Goal: Information Seeking & Learning: Learn about a topic

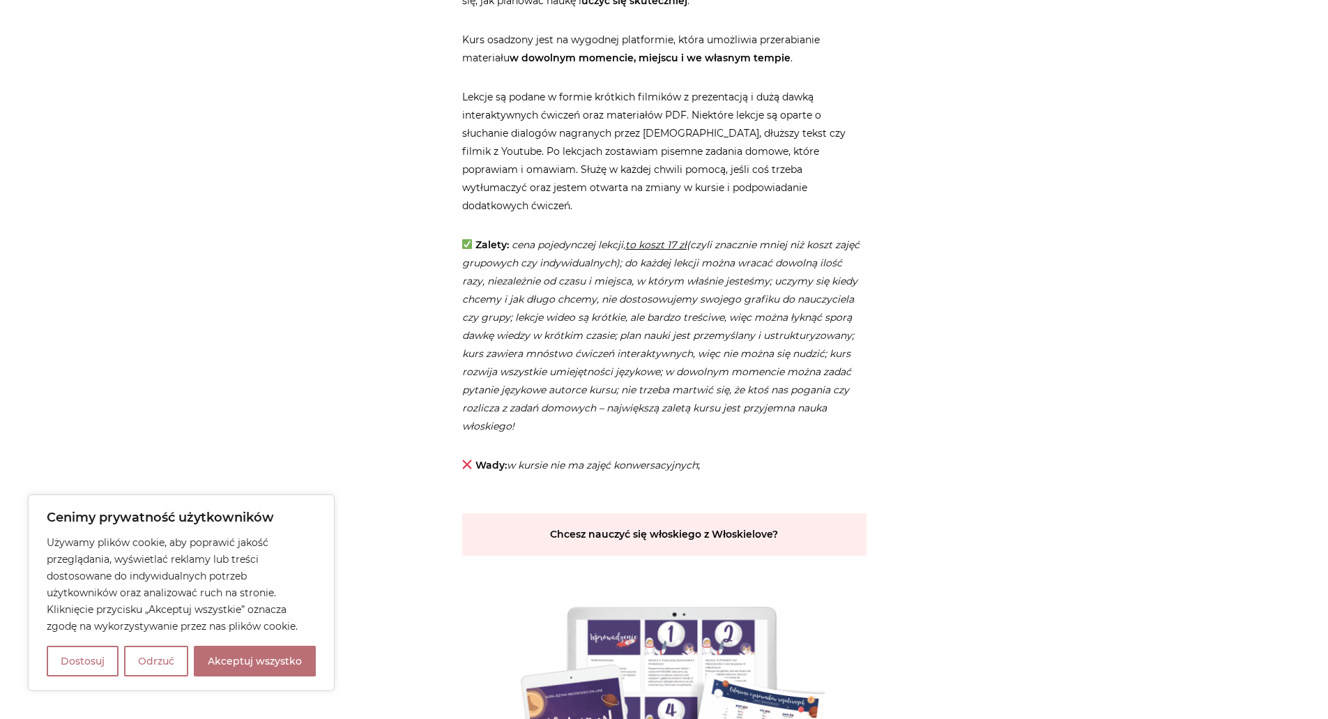
scroll to position [2510, 0]
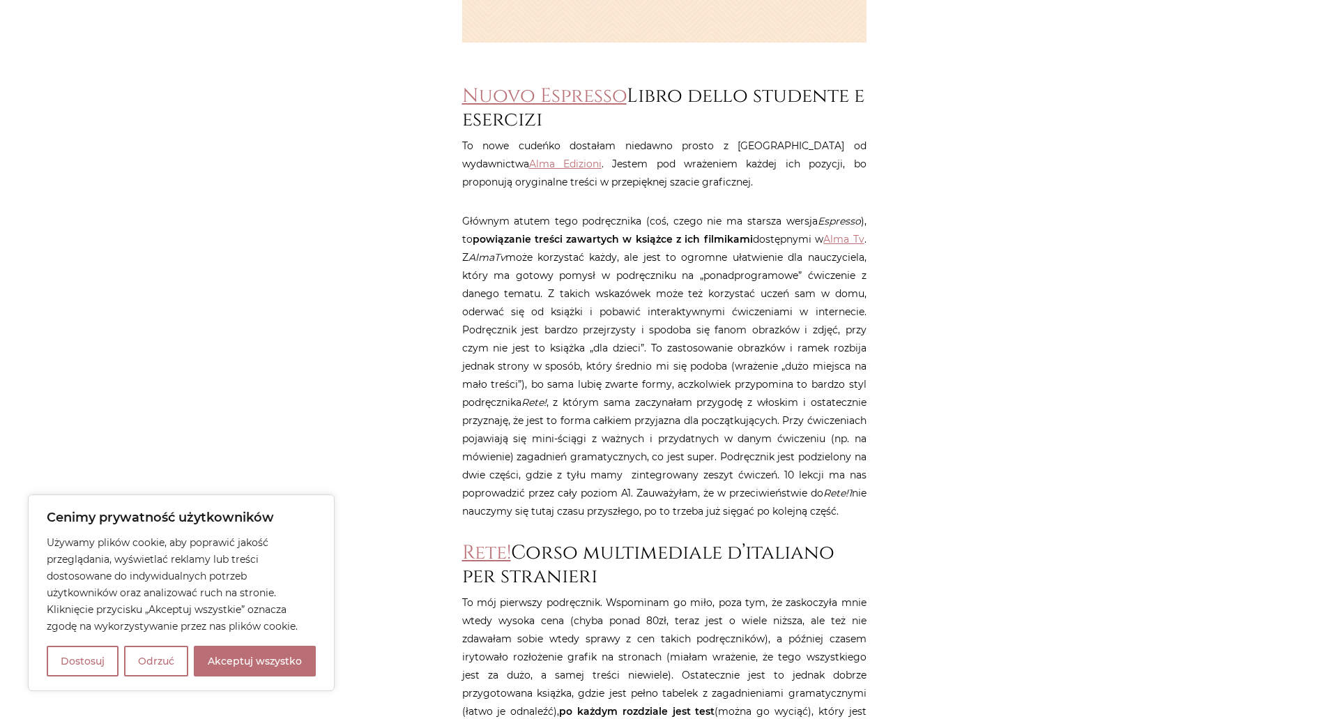
scroll to position [628, 0]
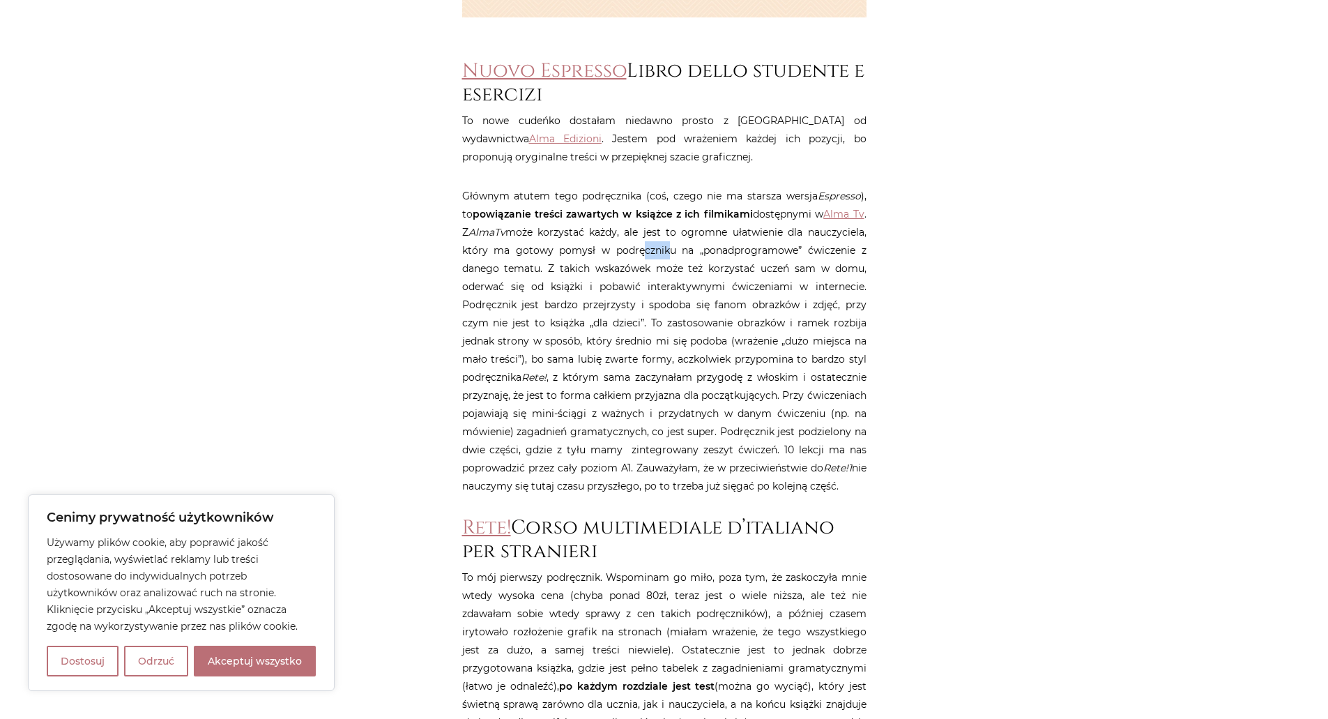
drag, startPoint x: 636, startPoint y: 251, endPoint x: 701, endPoint y: 261, distance: 66.4
click at [681, 259] on p "Głównym atutem tego podręcznika (coś, czego nie ma starsza wersja Espresso ), t…" at bounding box center [664, 341] width 404 height 308
click at [706, 261] on p "Głównym atutem tego podręcznika (coś, czego nie ma starsza wersja Espresso ), t…" at bounding box center [664, 341] width 404 height 308
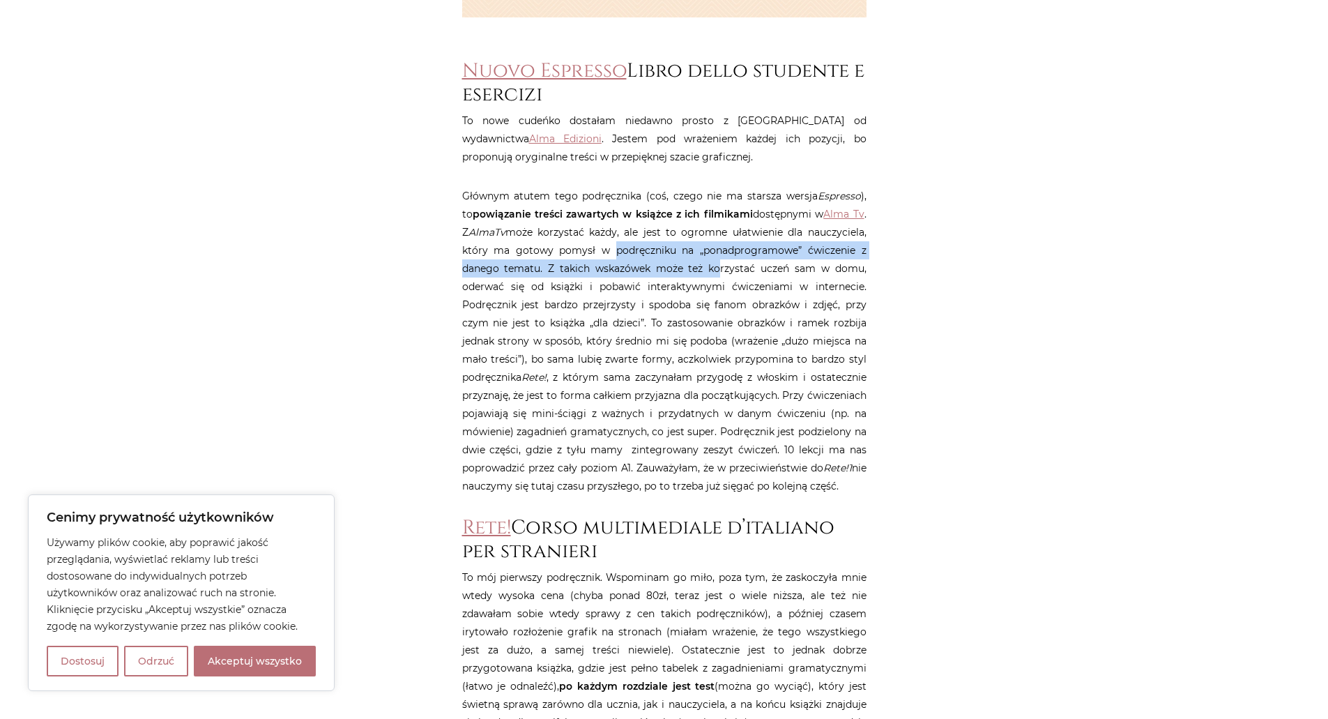
drag, startPoint x: 671, startPoint y: 259, endPoint x: 589, endPoint y: 247, distance: 82.5
click at [600, 248] on p "Głównym atutem tego podręcznika (coś, czego nie ma starsza wersja Espresso ), t…" at bounding box center [664, 341] width 404 height 308
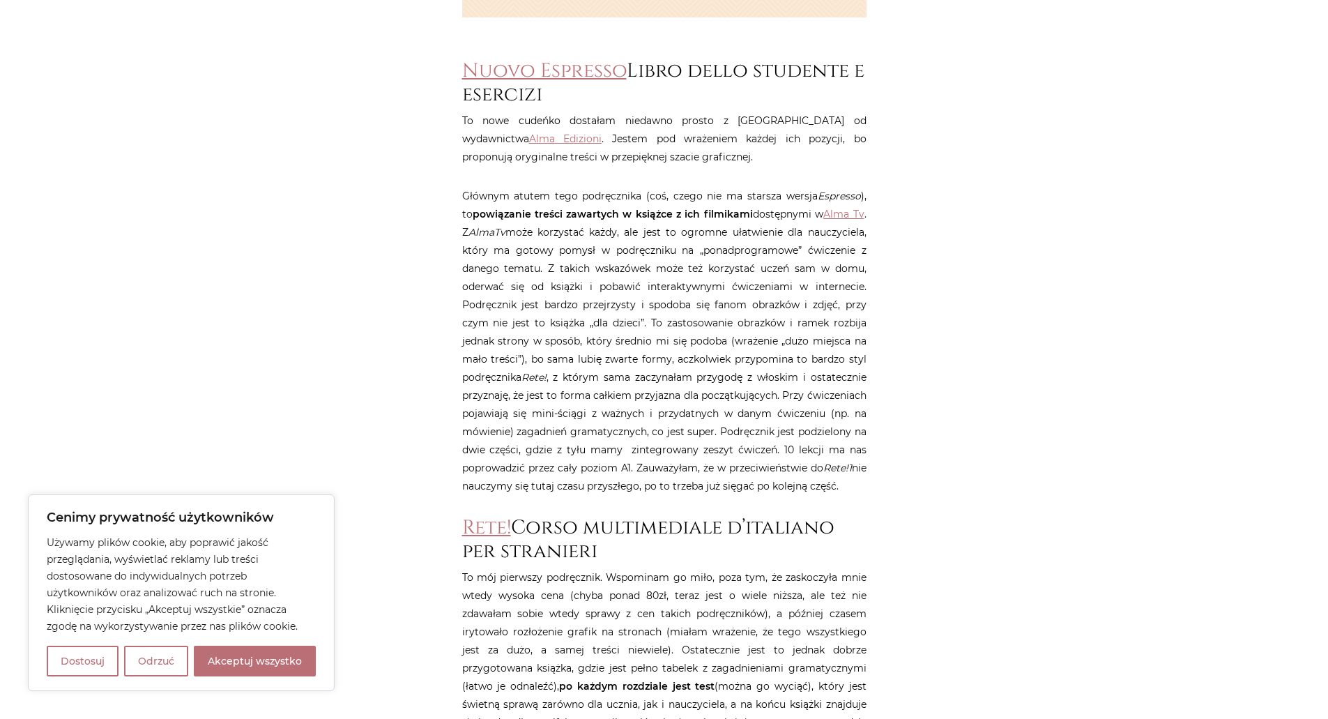
click at [589, 247] on p "Głównym atutem tego podręcznika (coś, czego nie ma starsza wersja Espresso ), t…" at bounding box center [664, 341] width 404 height 308
drag, startPoint x: 548, startPoint y: 248, endPoint x: 613, endPoint y: 250, distance: 64.9
click at [606, 251] on p "Głównym atutem tego podręcznika (coś, czego nie ma starsza wersja Espresso ), t…" at bounding box center [664, 341] width 404 height 308
drag, startPoint x: 623, startPoint y: 250, endPoint x: 755, endPoint y: 258, distance: 132.7
click at [753, 258] on p "Głównym atutem tego podręcznika (coś, czego nie ma starsza wersja Espresso ), t…" at bounding box center [664, 341] width 404 height 308
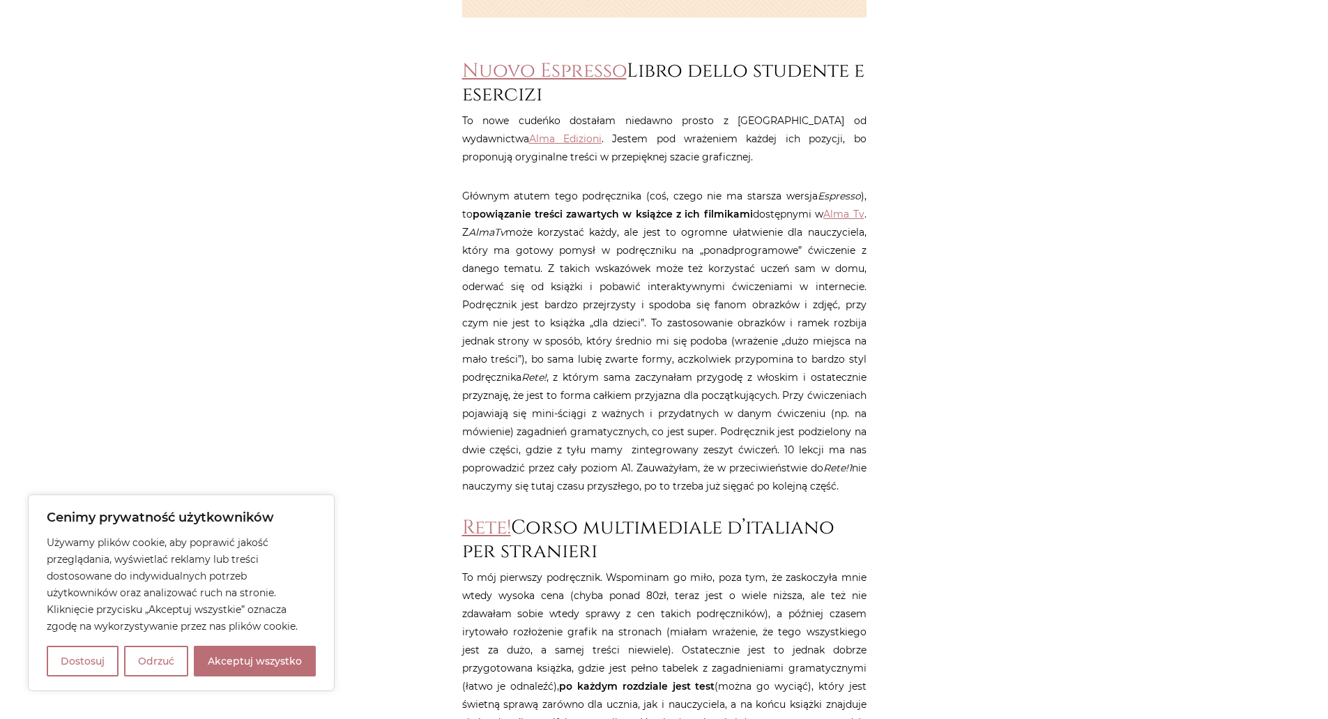
click at [772, 258] on p "Głównym atutem tego podręcznika (coś, czego nie ma starsza wersja Espresso ), t…" at bounding box center [664, 341] width 404 height 308
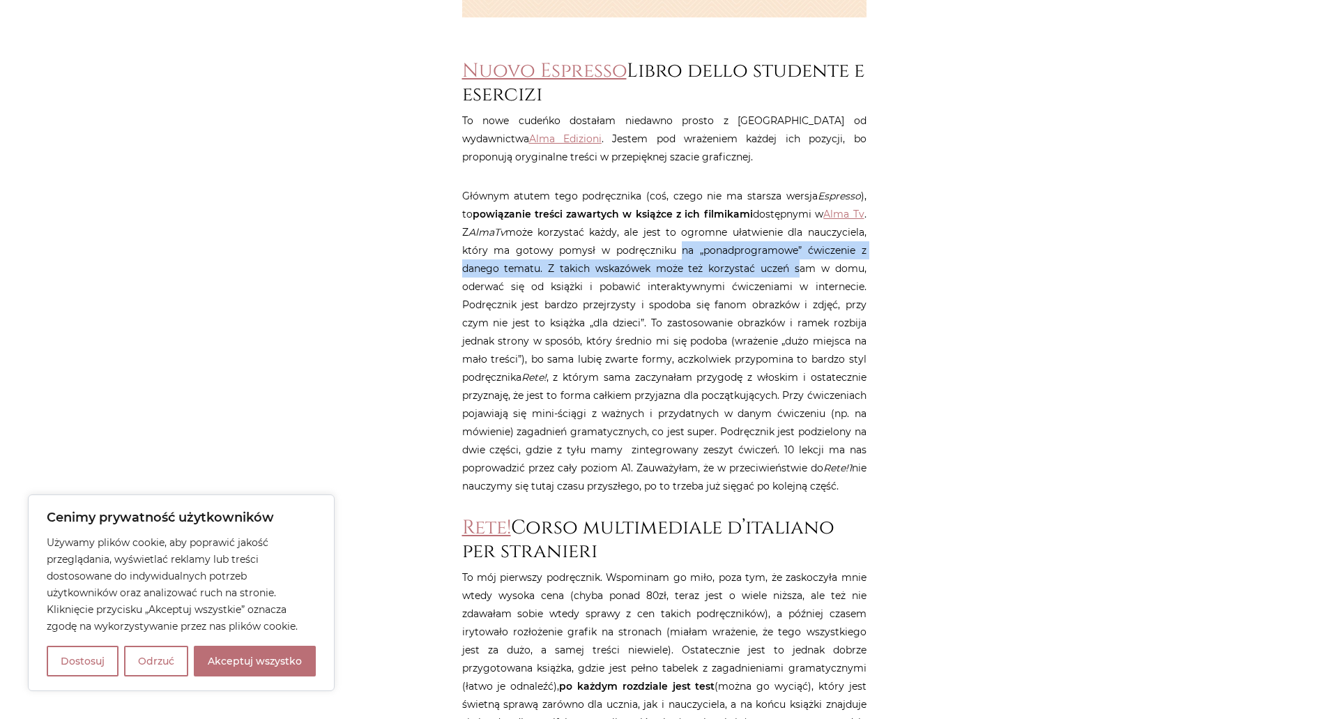
drag, startPoint x: 795, startPoint y: 260, endPoint x: 664, endPoint y: 252, distance: 131.3
click at [667, 253] on p "Głównym atutem tego podręcznika (coś, czego nie ma starsza wersja Espresso ), t…" at bounding box center [664, 341] width 404 height 308
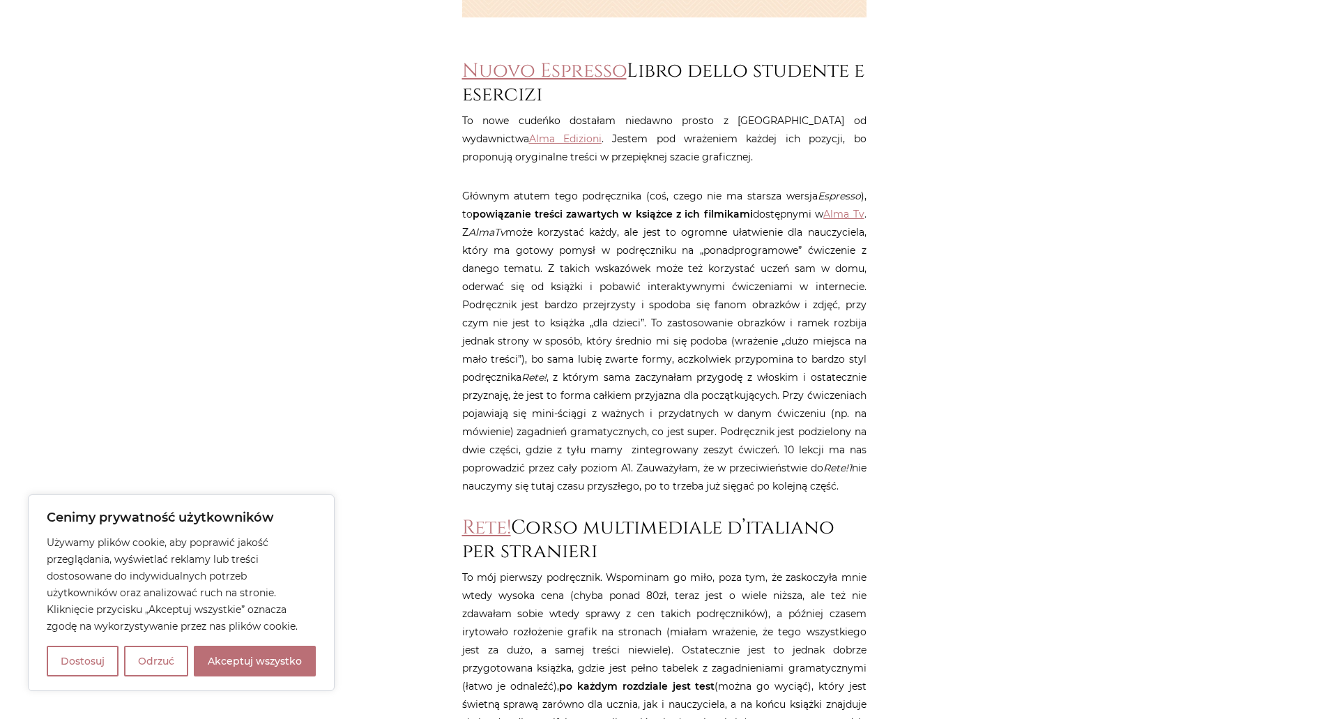
drag, startPoint x: 644, startPoint y: 252, endPoint x: 609, endPoint y: 266, distance: 37.5
click at [644, 252] on p "Głównym atutem tego podręcznika (coś, czego nie ma starsza wersja Espresso ), t…" at bounding box center [664, 341] width 404 height 308
drag, startPoint x: 546, startPoint y: 292, endPoint x: 646, endPoint y: 294, distance: 99.7
click at [588, 292] on p "Głównym atutem tego podręcznika (coś, czego nie ma starsza wersja Espresso ), t…" at bounding box center [664, 341] width 404 height 308
click at [649, 295] on p "Głównym atutem tego podręcznika (coś, czego nie ma starsza wersja Espresso ), t…" at bounding box center [664, 341] width 404 height 308
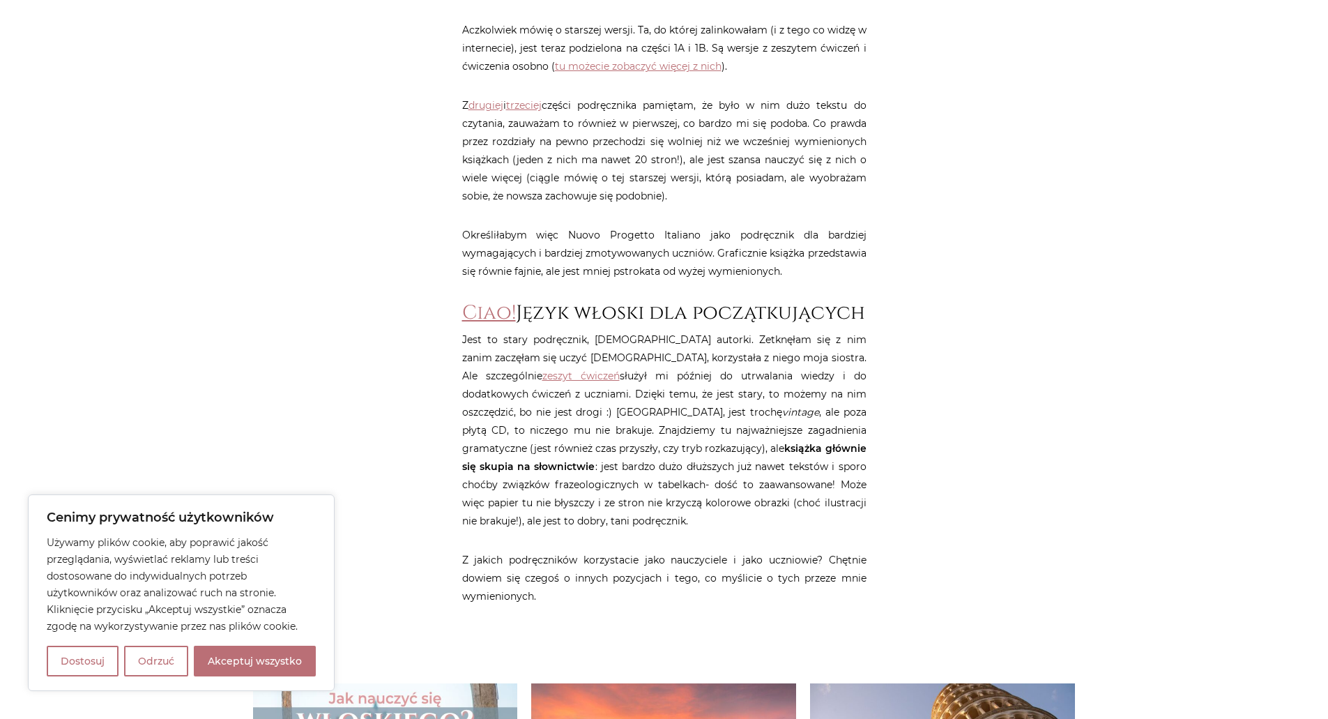
scroll to position [1604, 0]
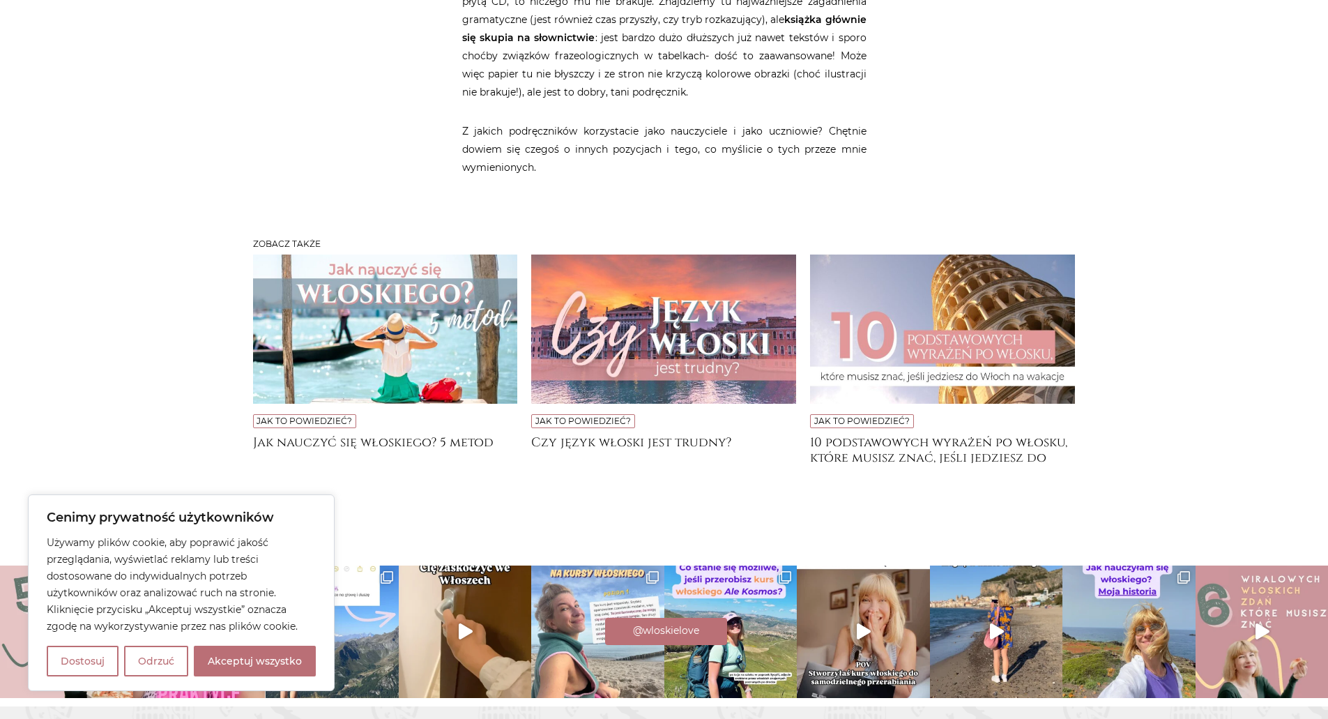
scroll to position [1691, 0]
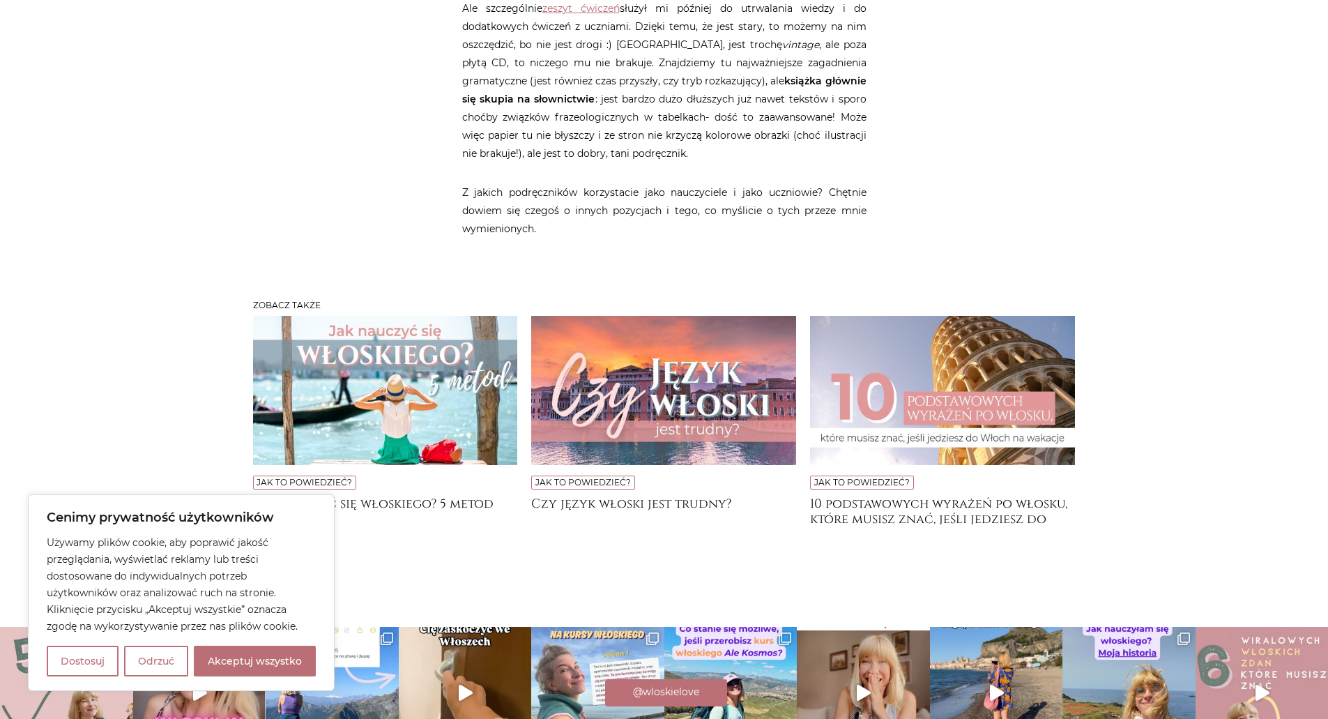
scroll to position [1761, 0]
